Goal: Task Accomplishment & Management: Complete application form

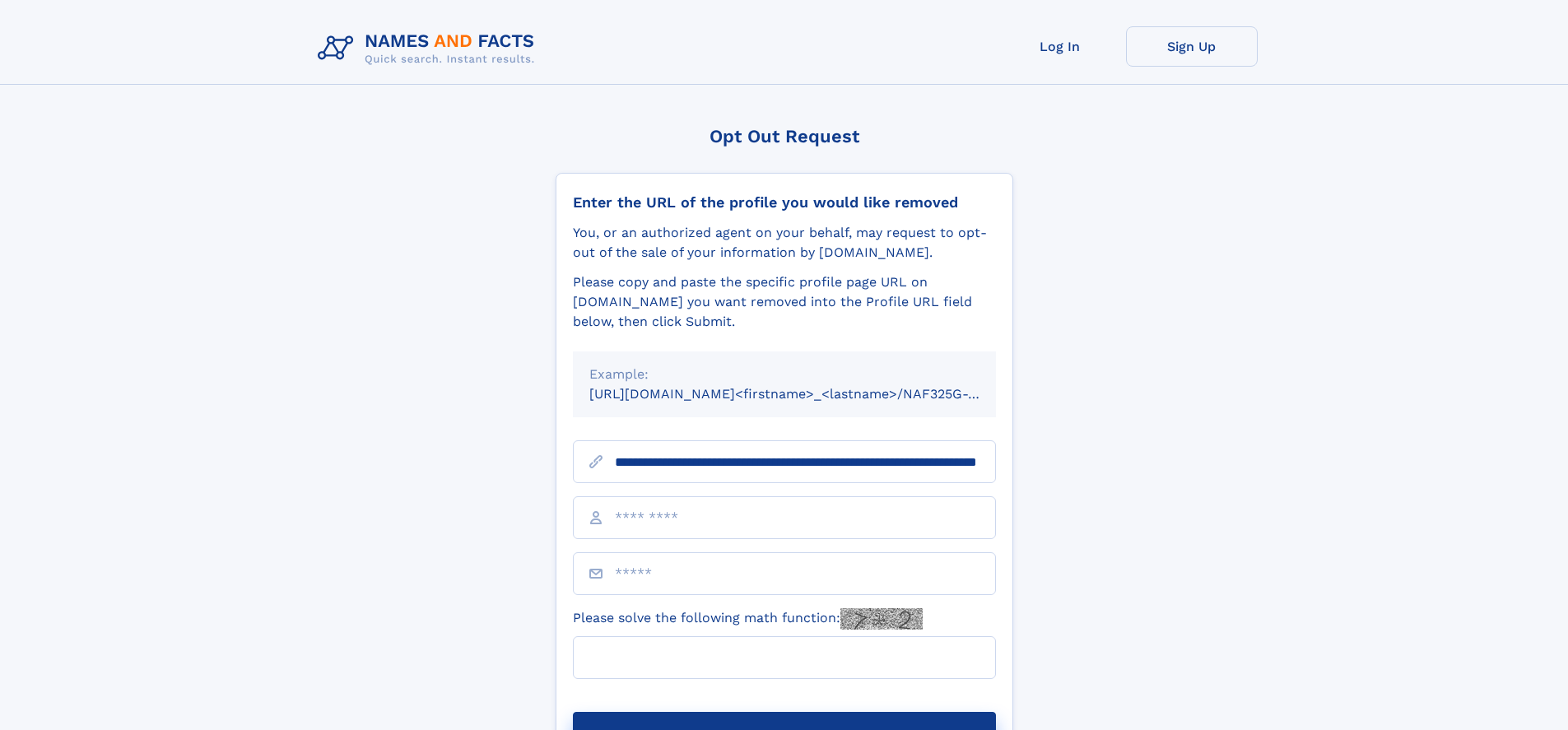
scroll to position [0, 166]
type input "**********"
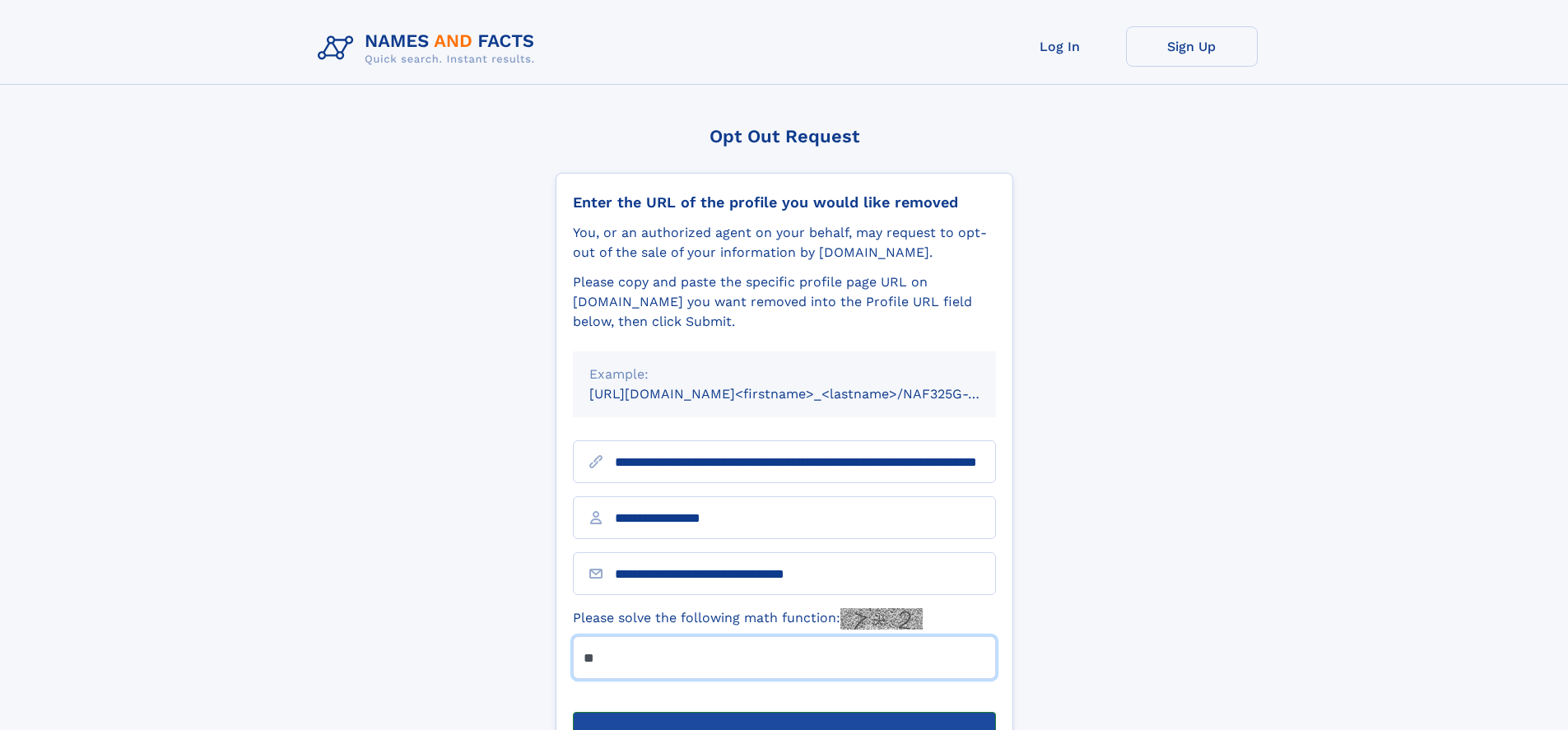
type input "**"
click at [784, 712] on button "Submit Opt Out Request" at bounding box center [785, 738] width 423 height 52
